Goal: Task Accomplishment & Management: Complete application form

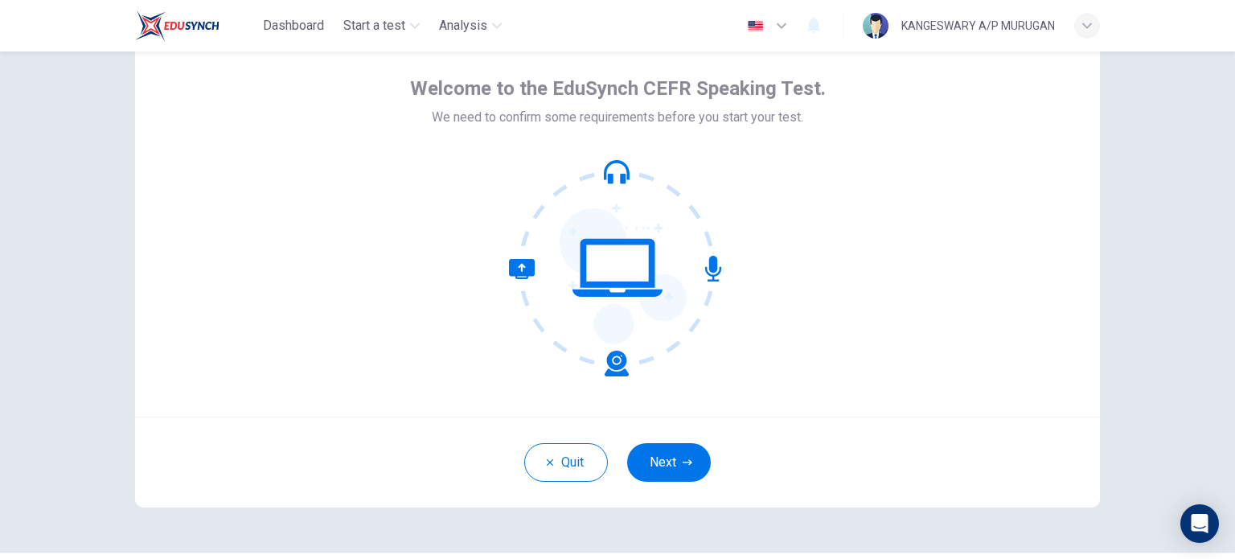
scroll to position [67, 0]
click at [663, 461] on button "Next" at bounding box center [669, 461] width 84 height 39
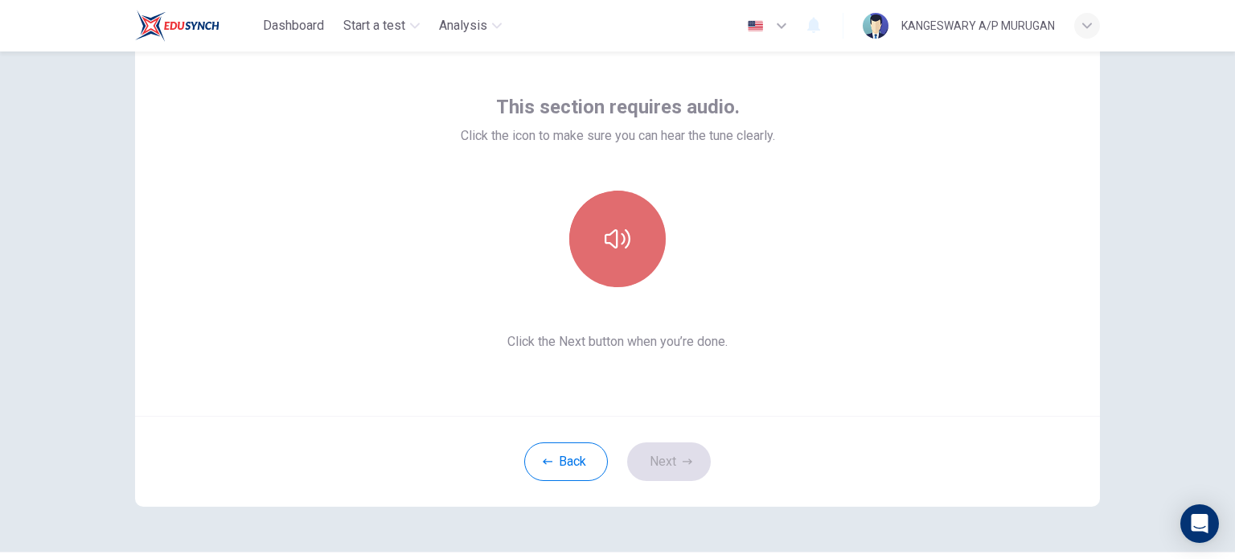
click at [623, 201] on button "button" at bounding box center [617, 239] width 97 height 97
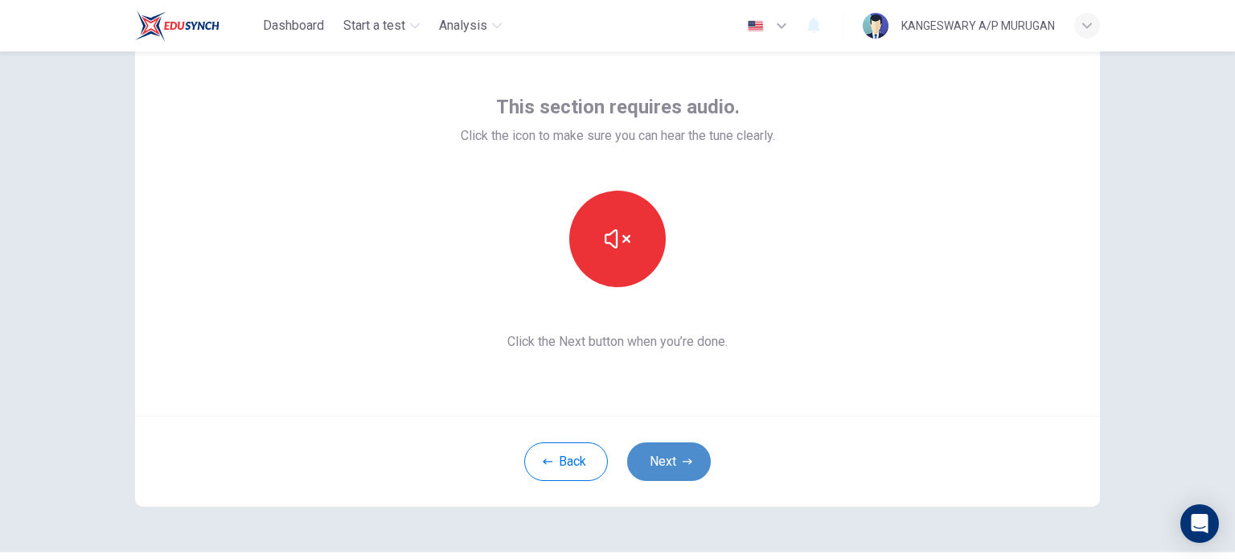
click at [661, 452] on button "Next" at bounding box center [669, 461] width 84 height 39
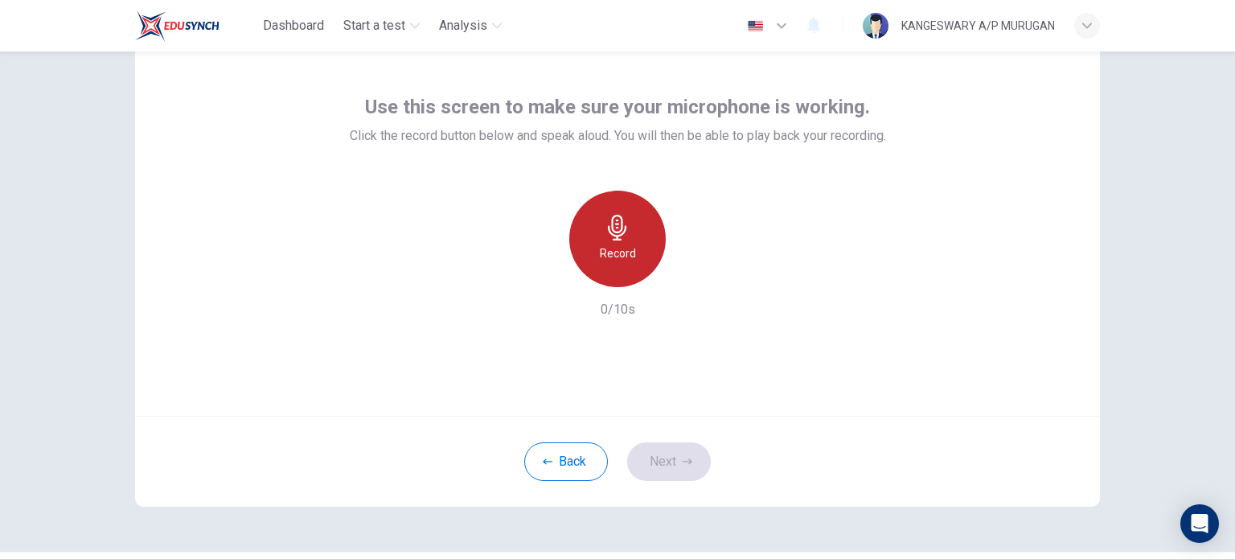
click at [621, 221] on icon "button" at bounding box center [618, 228] width 26 height 26
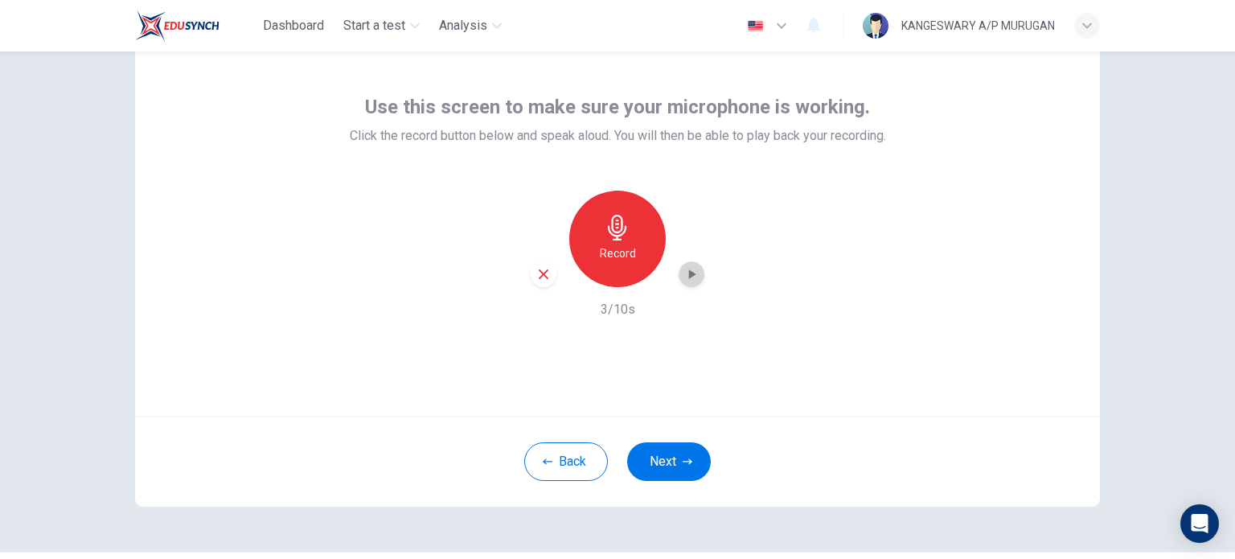
click at [693, 282] on div "button" at bounding box center [692, 274] width 26 height 26
click at [675, 450] on button "Next" at bounding box center [669, 461] width 84 height 39
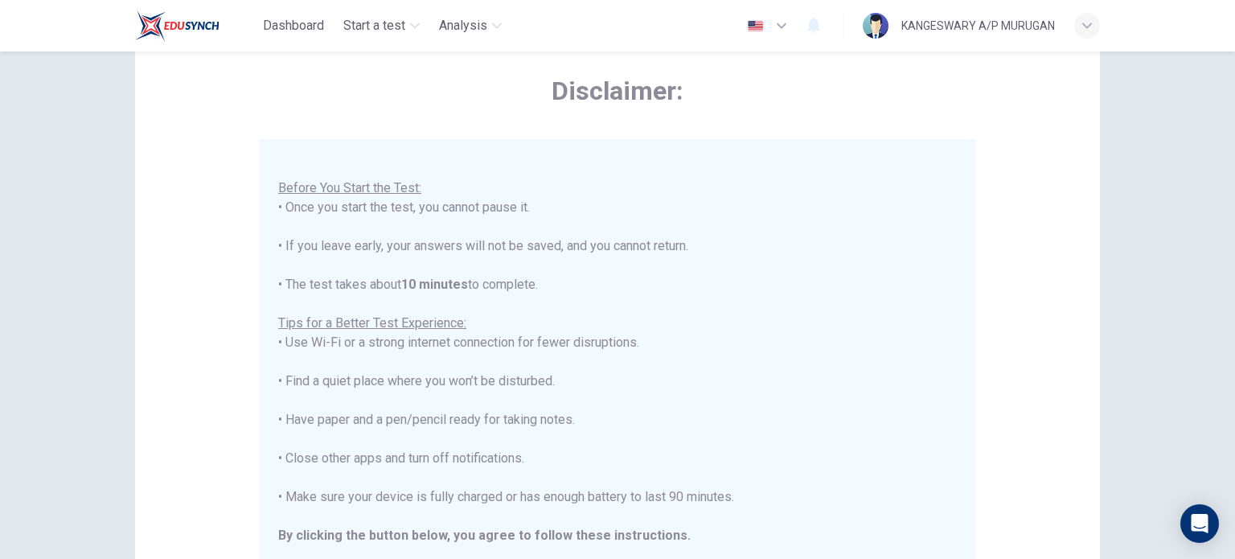
scroll to position [335, 0]
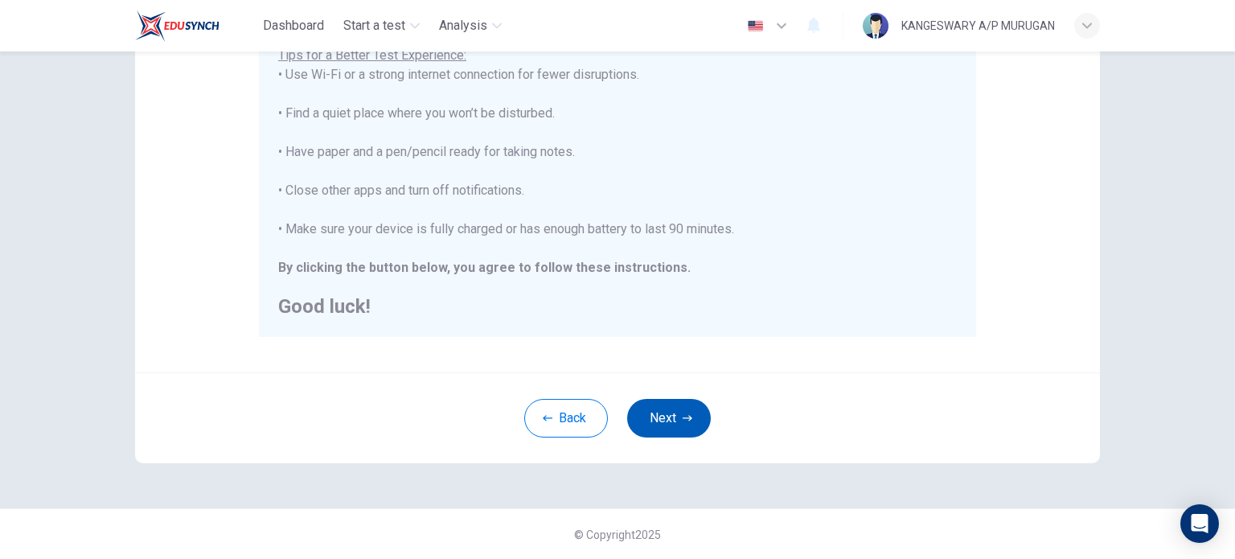
drag, startPoint x: 677, startPoint y: 391, endPoint x: 675, endPoint y: 418, distance: 27.4
click at [675, 418] on div "Back Next" at bounding box center [617, 417] width 965 height 91
click at [675, 418] on button "Next" at bounding box center [669, 418] width 84 height 39
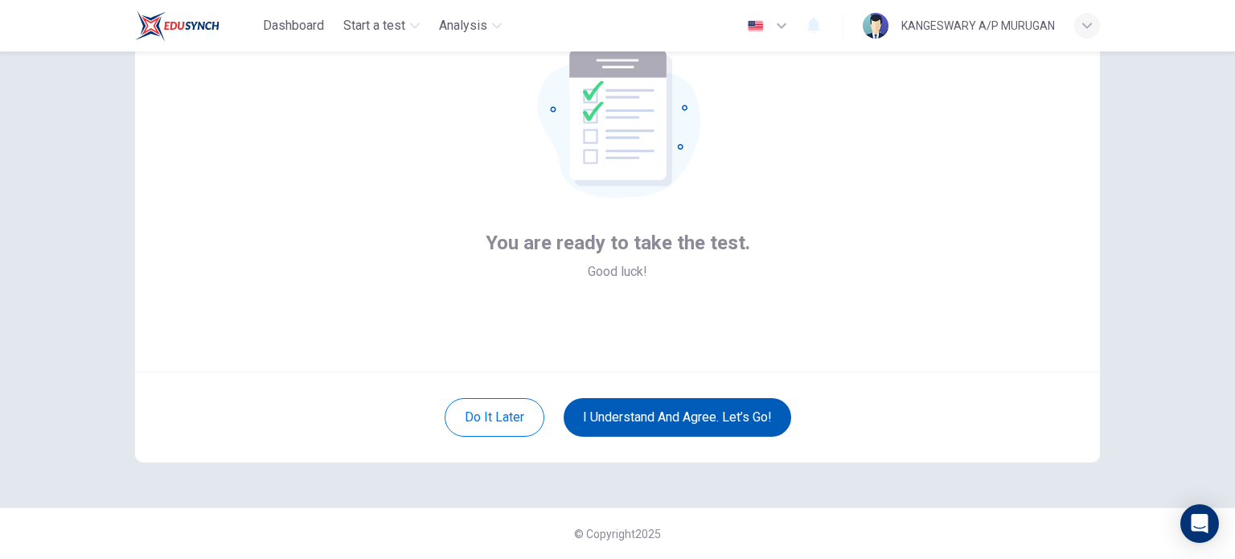
scroll to position [110, 0]
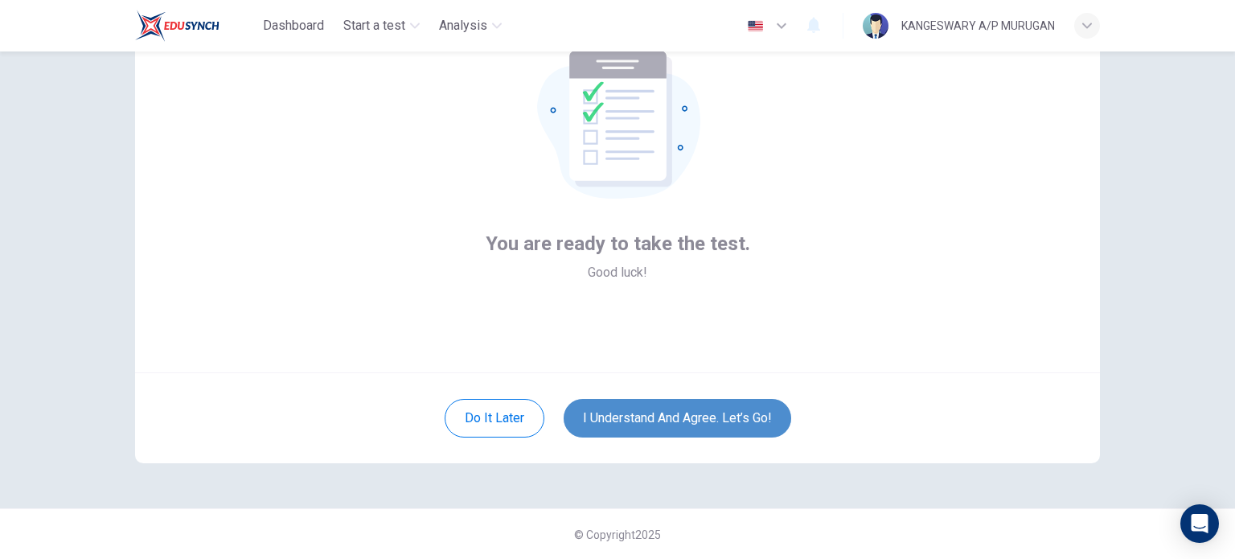
click at [679, 418] on button "I understand and agree. Let’s go!" at bounding box center [678, 418] width 228 height 39
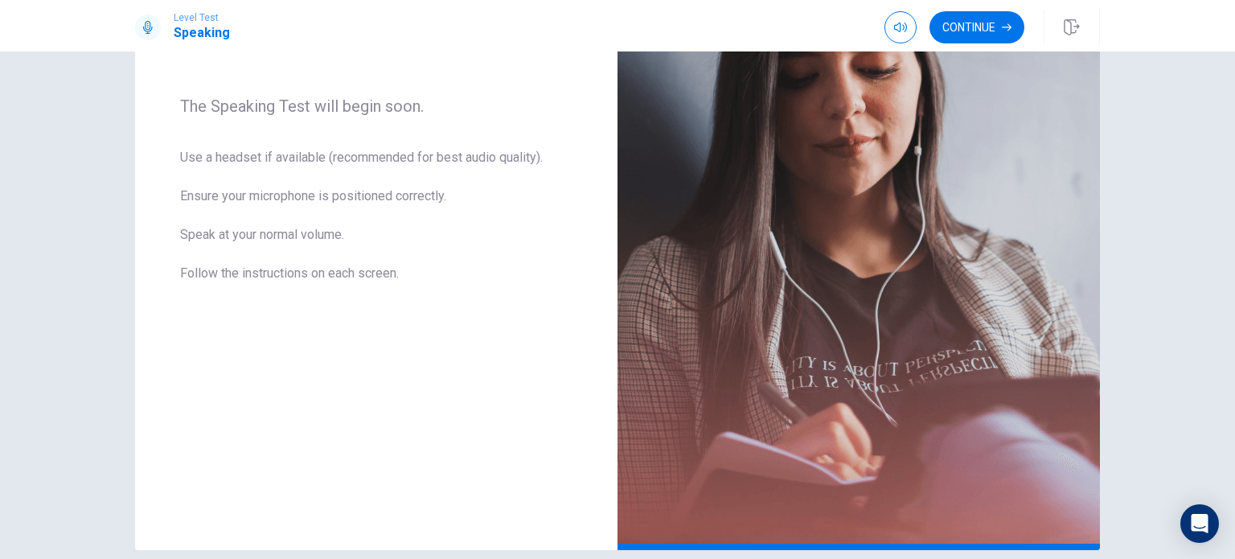
scroll to position [235, 0]
click at [960, 30] on button "Continue" at bounding box center [977, 27] width 95 height 32
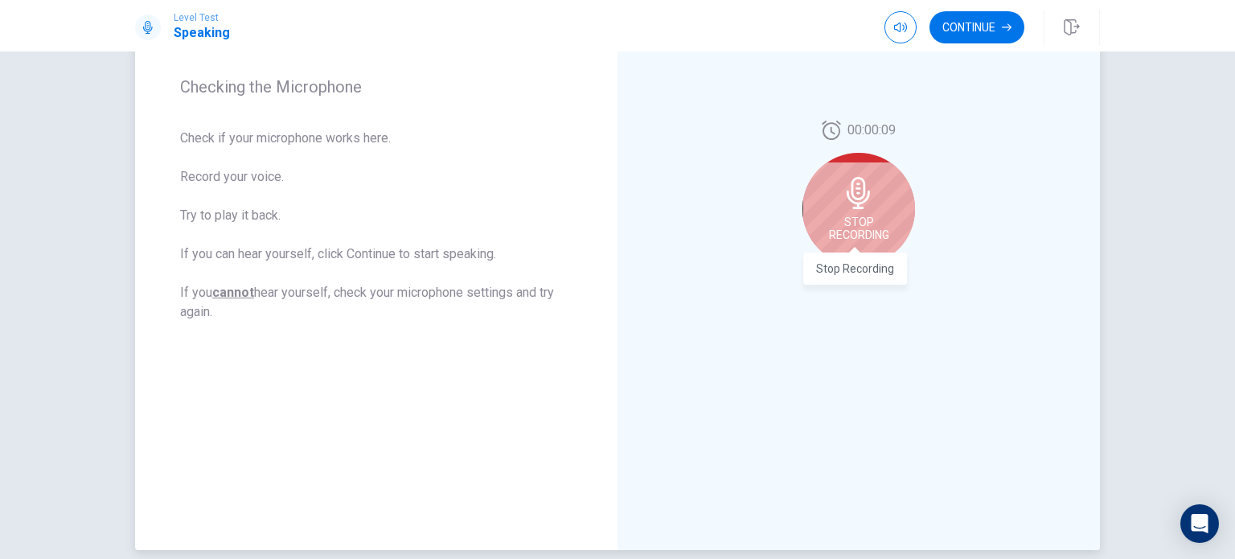
click at [860, 218] on span "Stop Recording" at bounding box center [859, 229] width 60 height 26
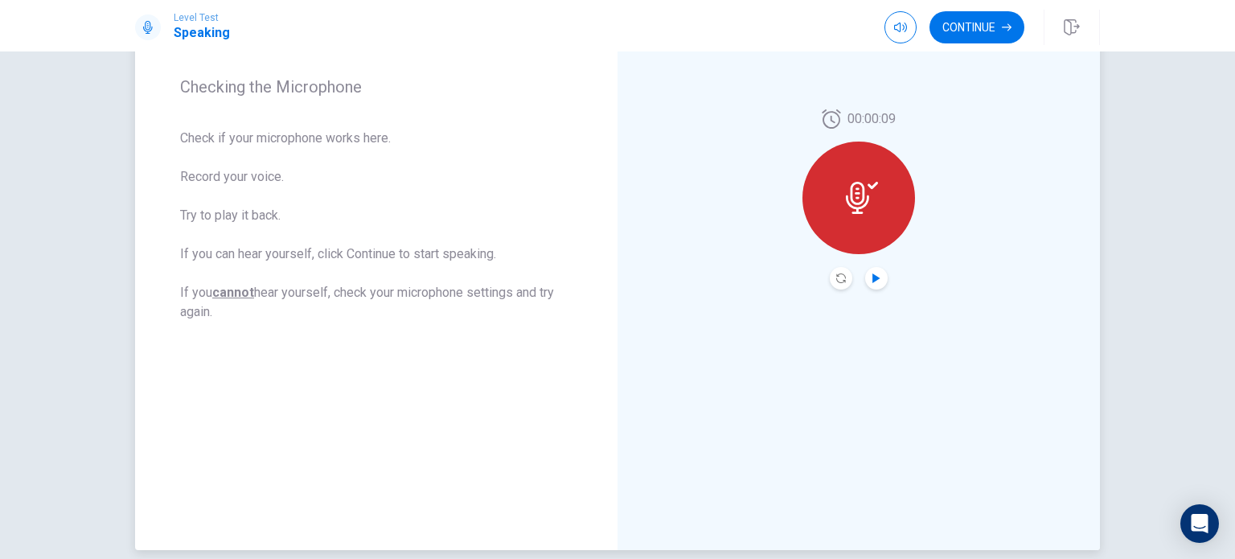
click at [873, 282] on icon "Play Audio" at bounding box center [876, 278] width 7 height 10
click at [979, 30] on button "Continue" at bounding box center [977, 27] width 95 height 32
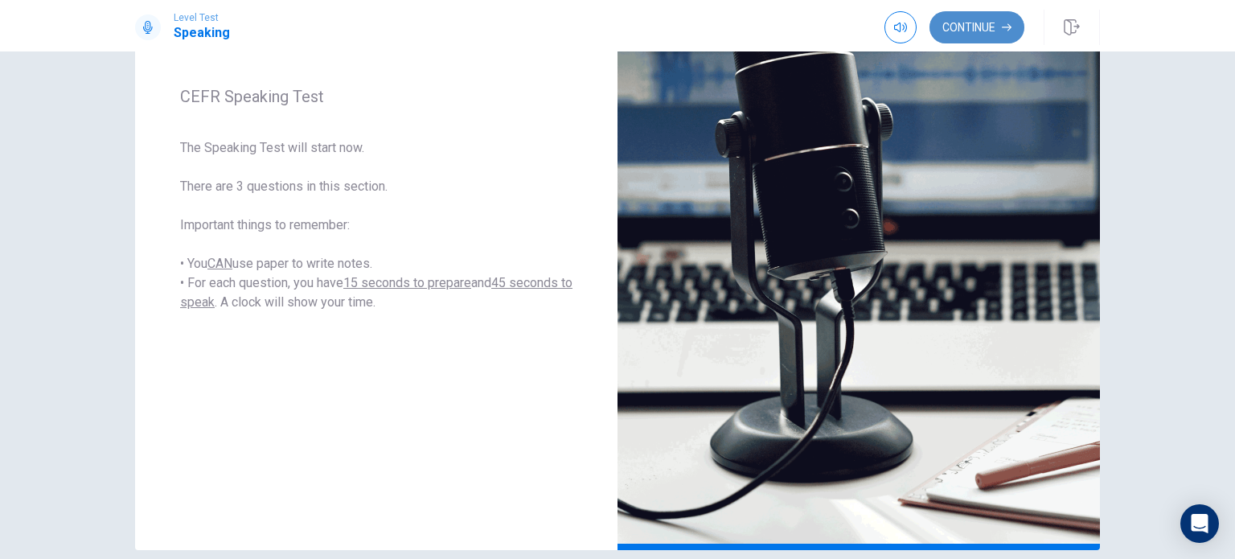
click at [954, 26] on button "Continue" at bounding box center [977, 27] width 95 height 32
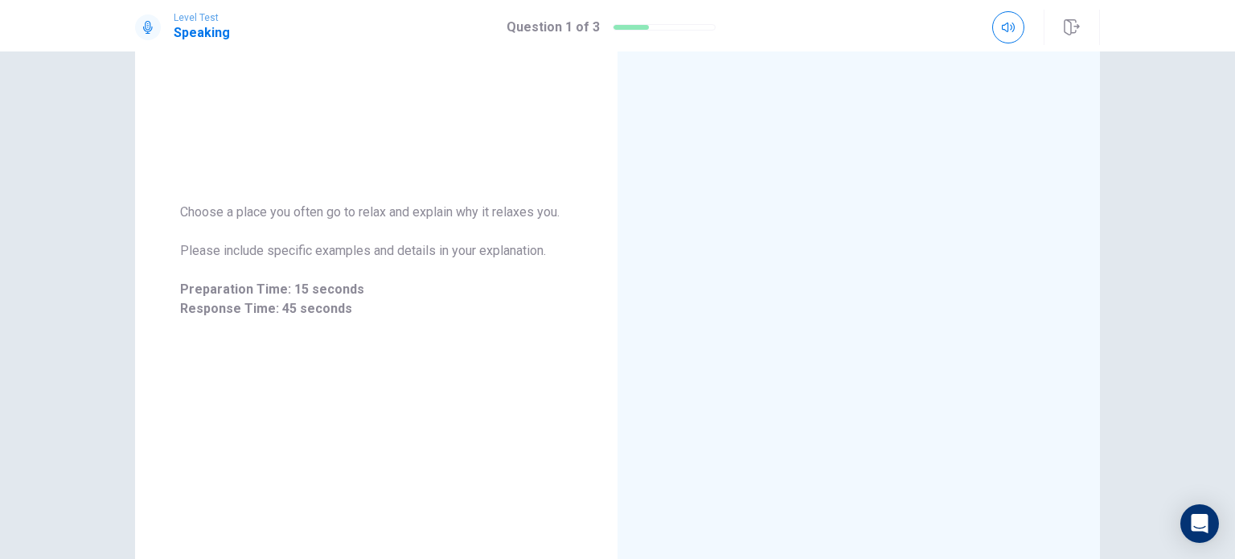
scroll to position [162, 0]
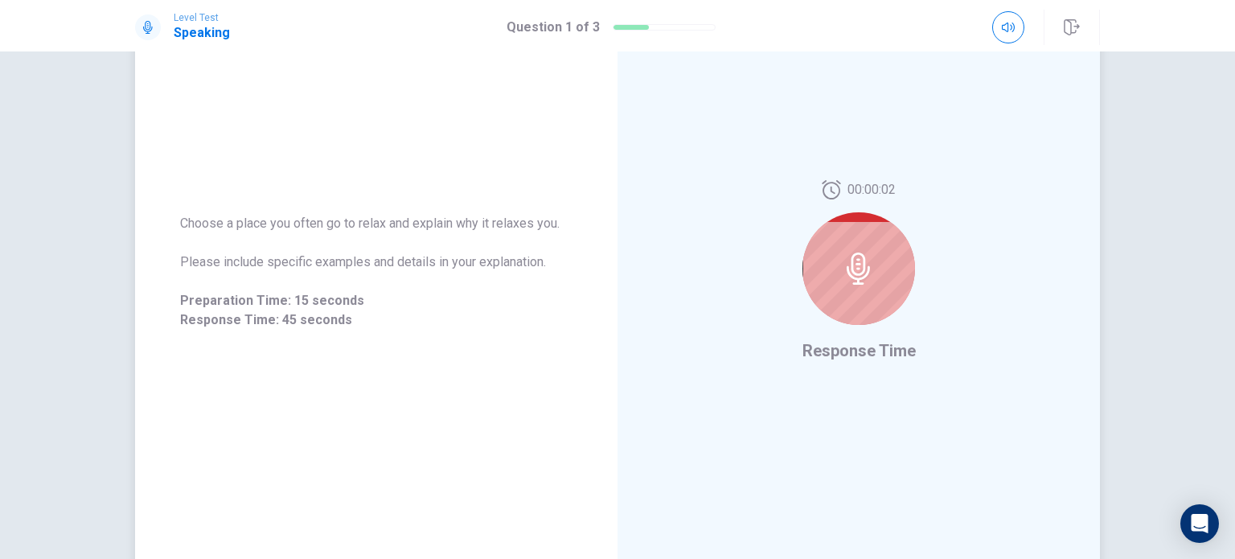
click at [880, 276] on div at bounding box center [859, 268] width 113 height 113
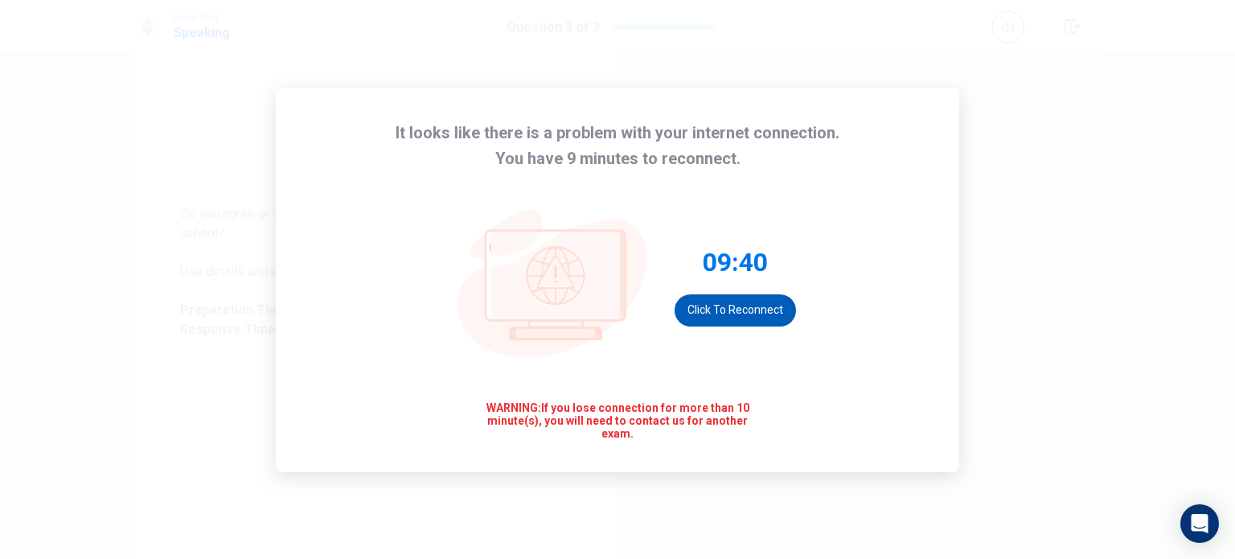
click at [756, 303] on button "Click to reconnect" at bounding box center [735, 310] width 121 height 32
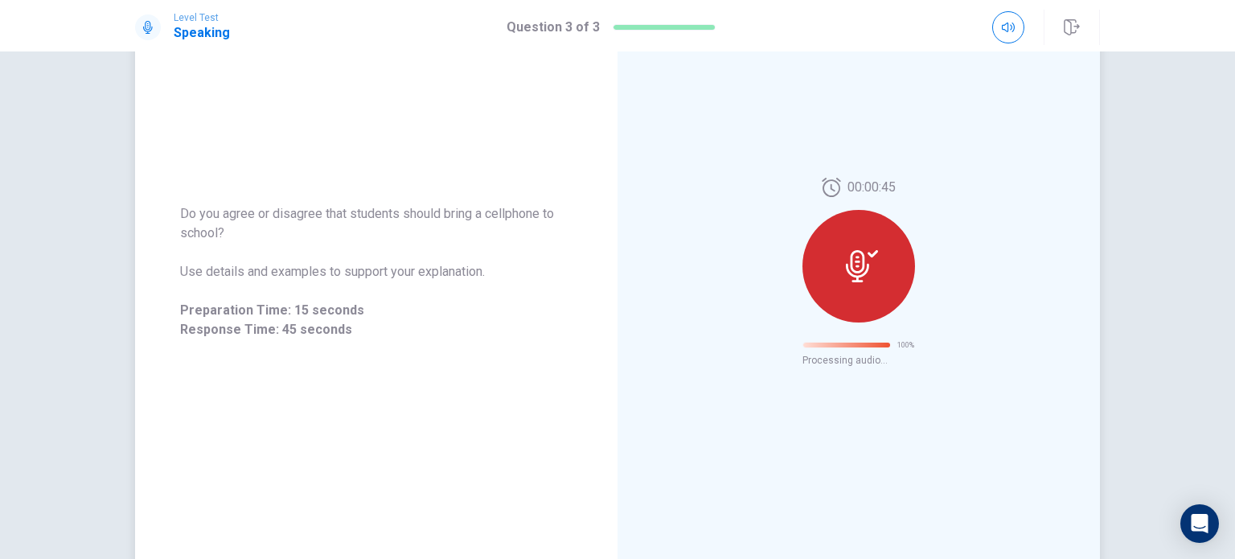
scroll to position [26, 0]
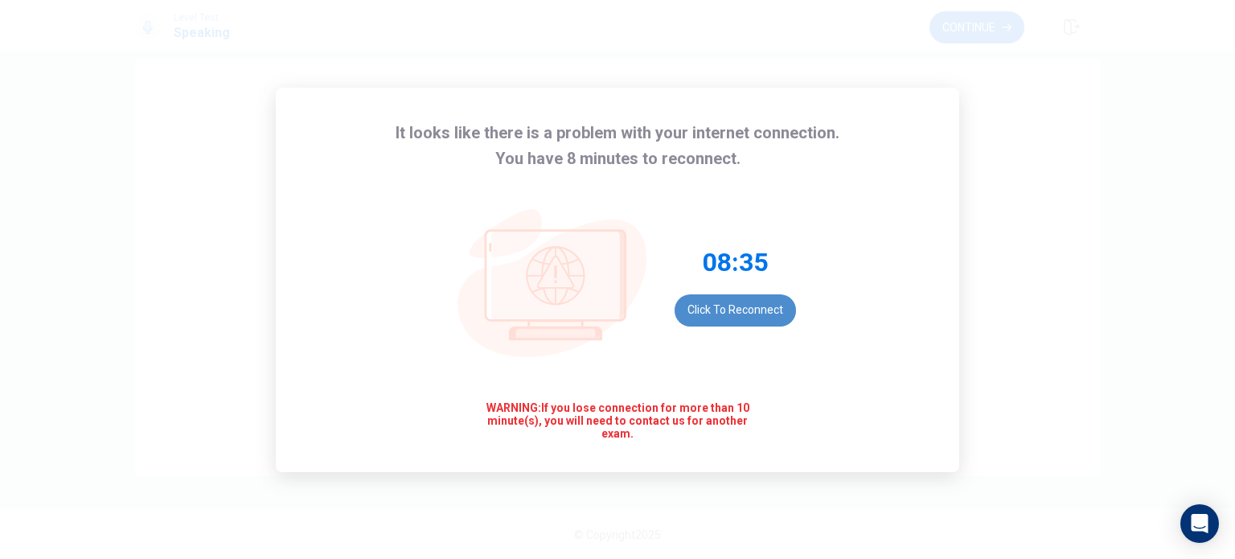
click at [719, 314] on button "Click to reconnect" at bounding box center [735, 310] width 121 height 32
click at [774, 309] on button "Click to reconnect" at bounding box center [735, 310] width 121 height 32
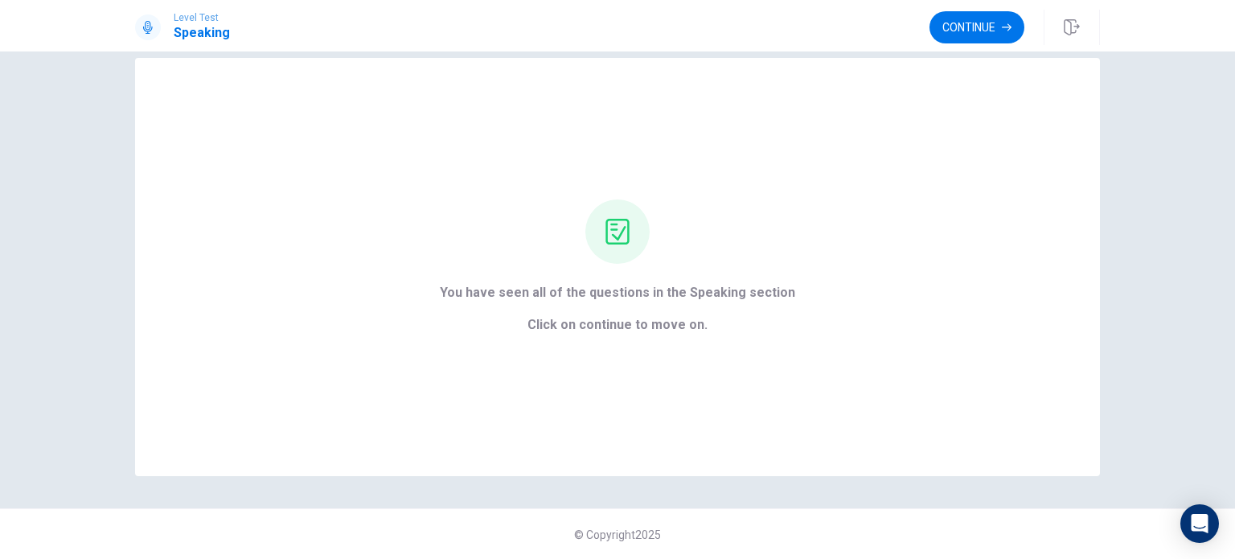
scroll to position [0, 0]
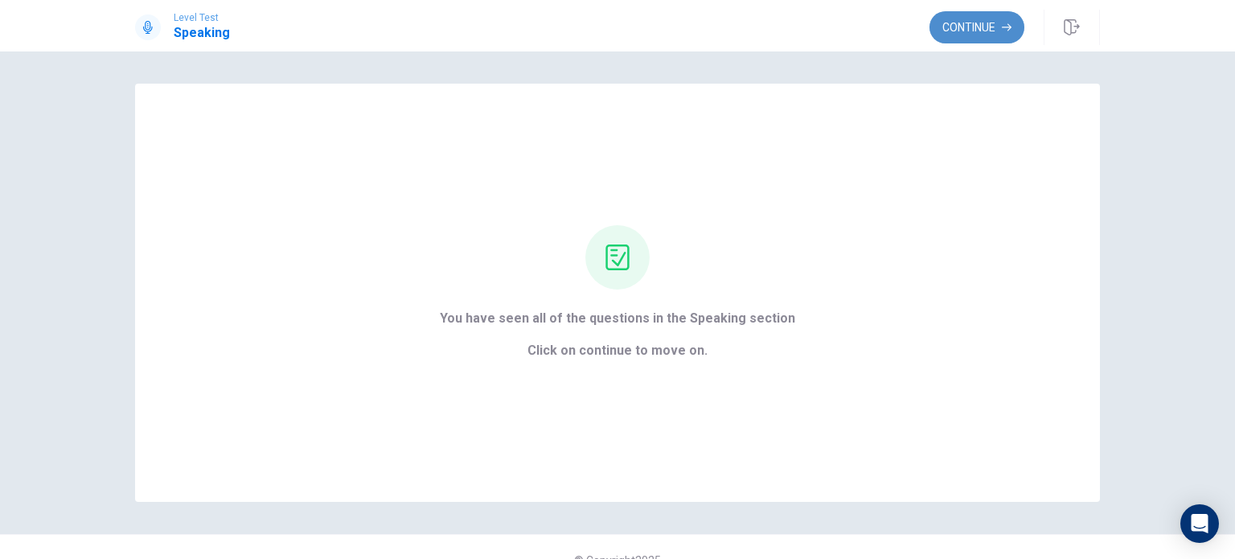
click at [959, 36] on button "Continue" at bounding box center [977, 27] width 95 height 32
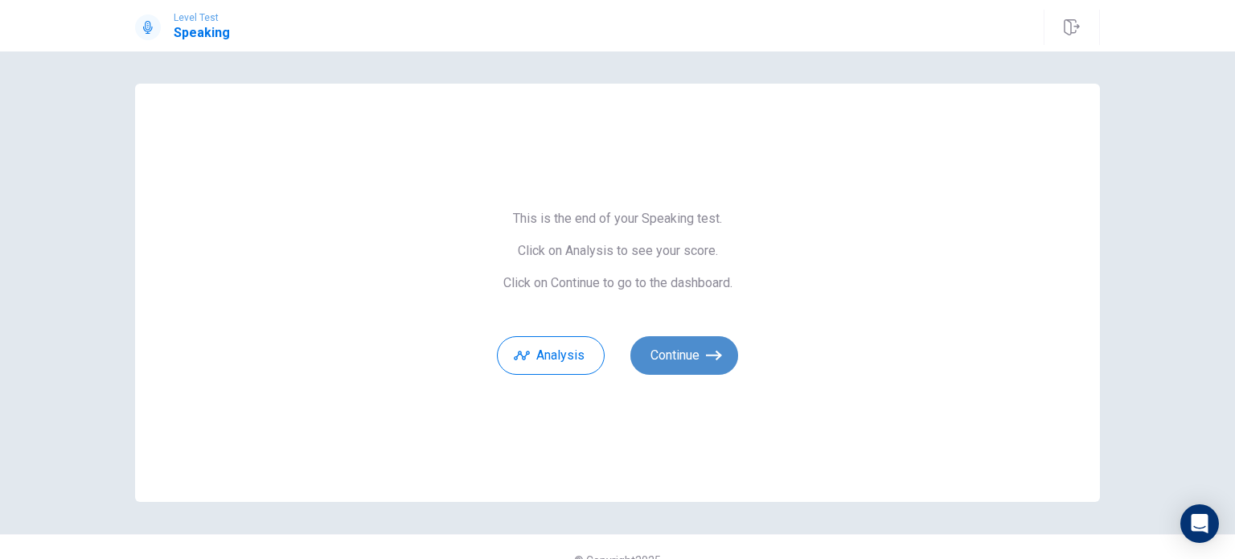
click at [681, 347] on button "Continue" at bounding box center [684, 355] width 108 height 39
